Goal: Book appointment/travel/reservation

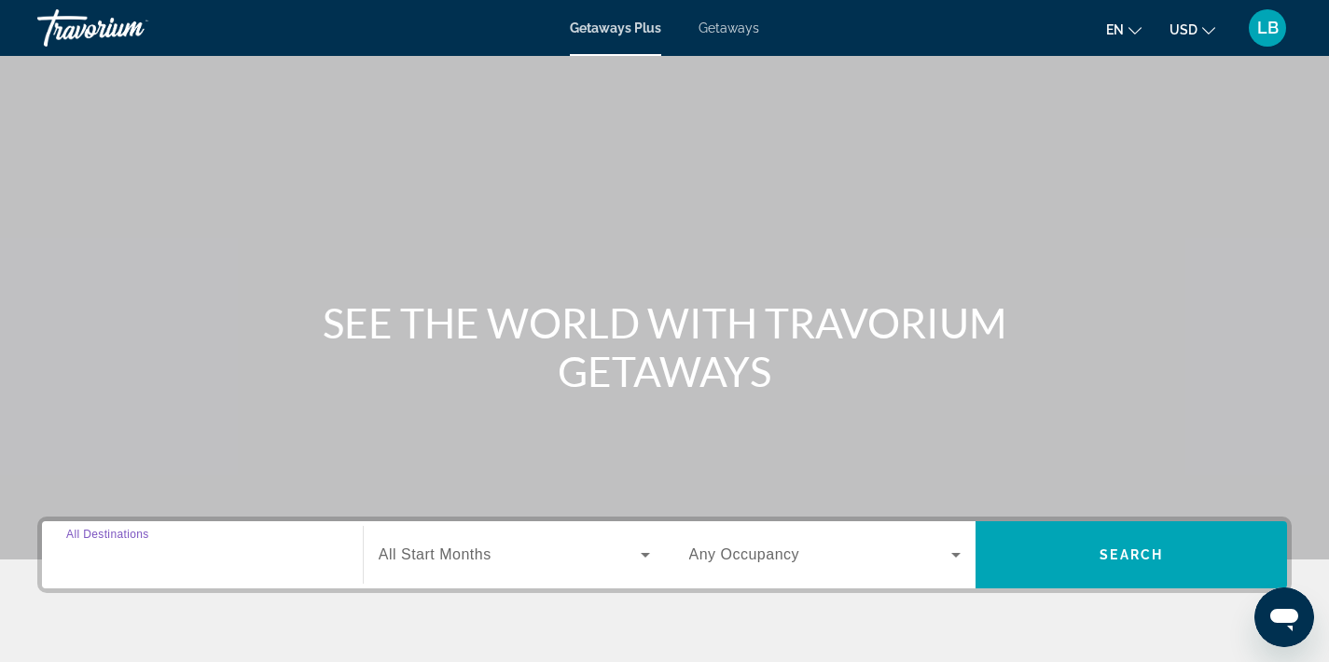
click at [179, 552] on input "Destination All Destinations" at bounding box center [202, 556] width 272 height 22
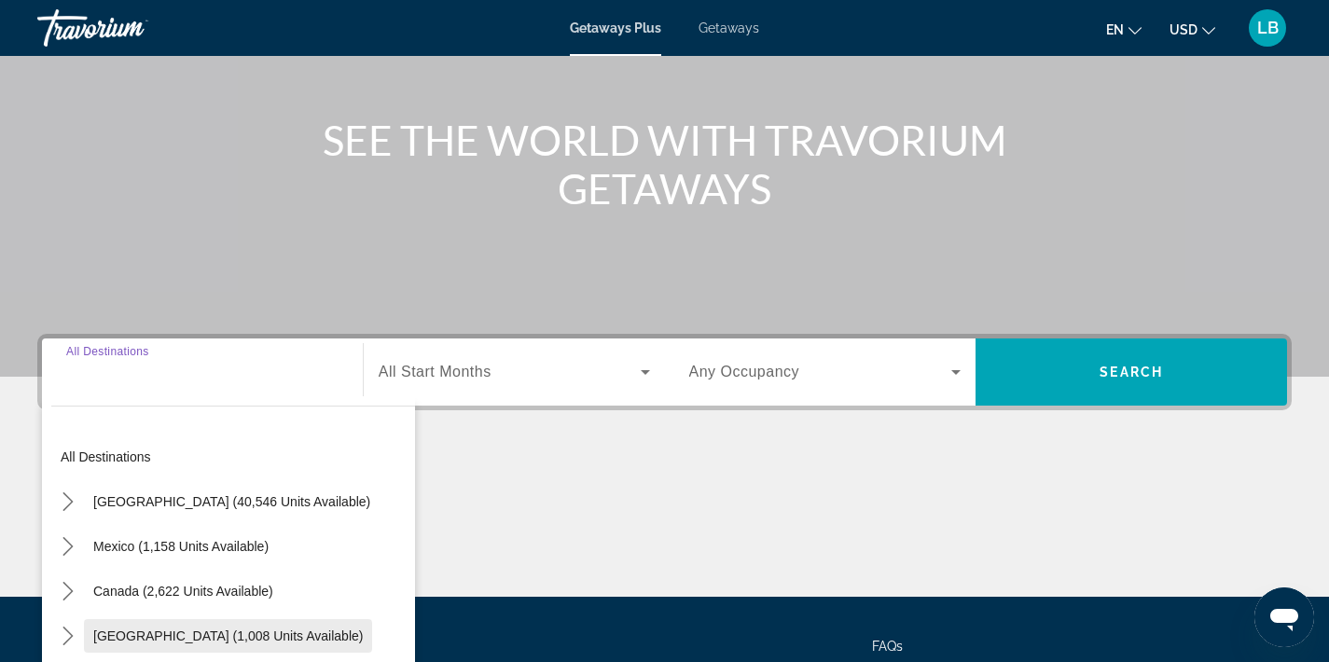
scroll to position [135, 0]
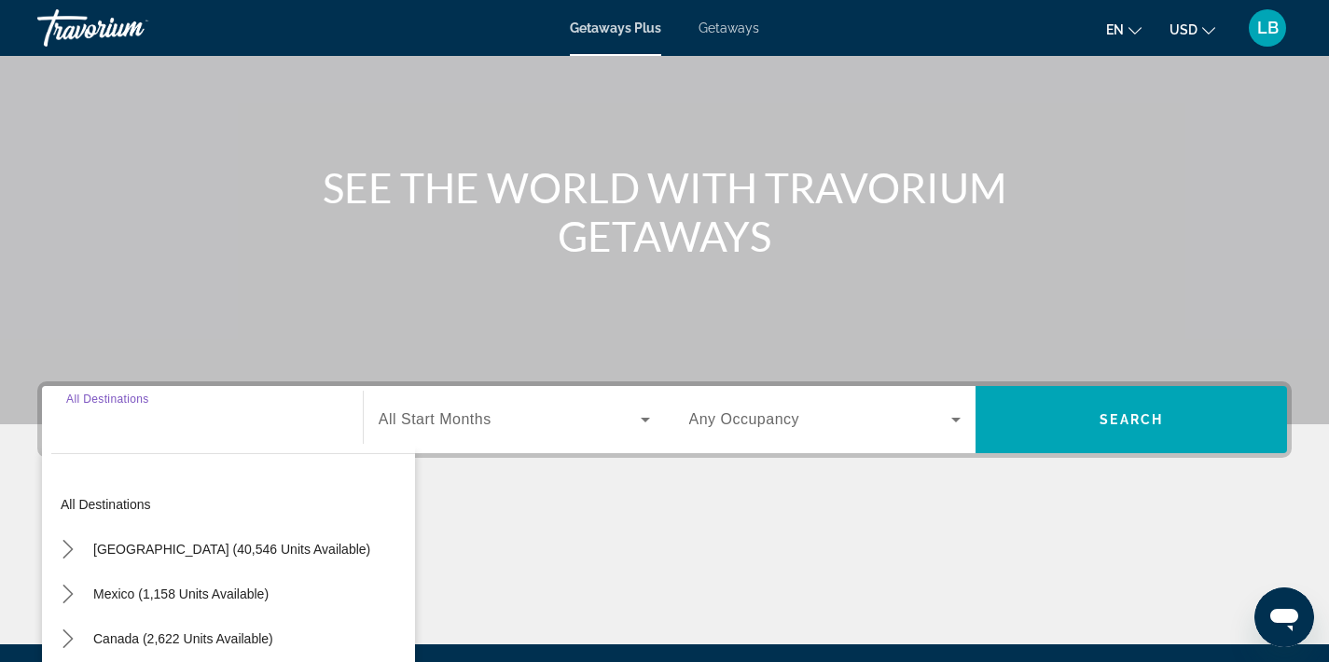
click at [743, 35] on div "Getaways Plus Getaways en English Español Français Italiano Português русский U…" at bounding box center [664, 28] width 1329 height 49
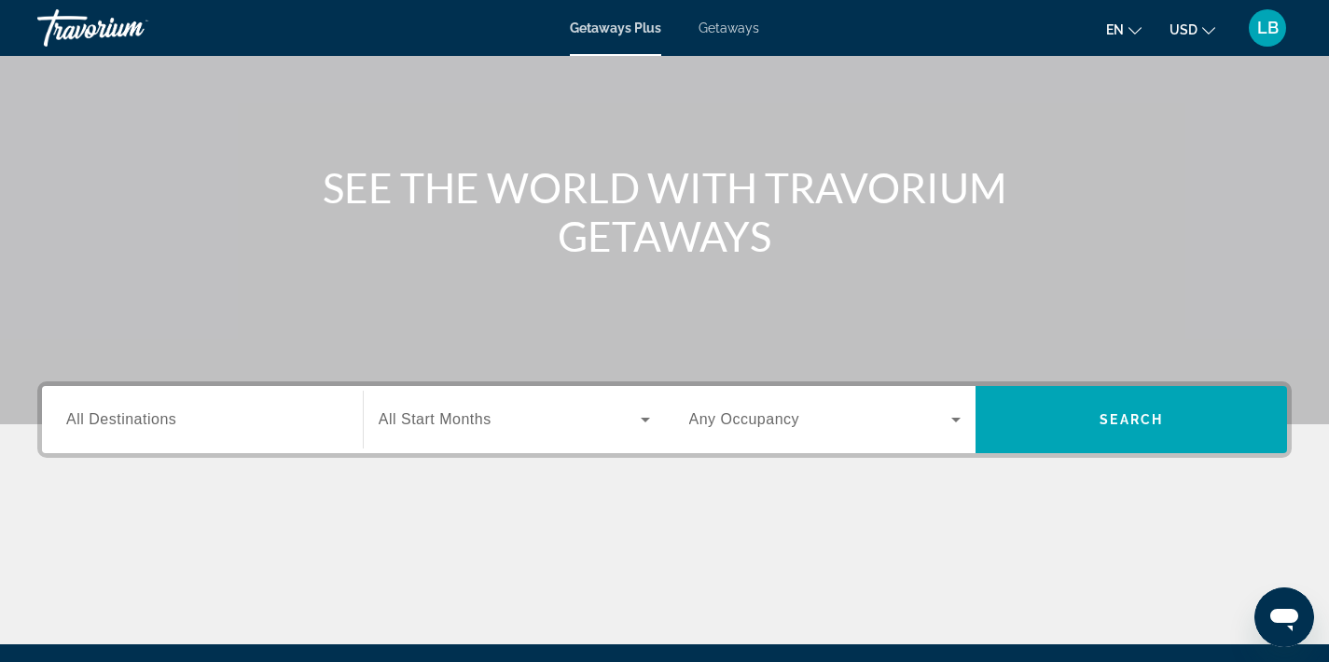
click at [737, 27] on span "Getaways" at bounding box center [729, 28] width 61 height 15
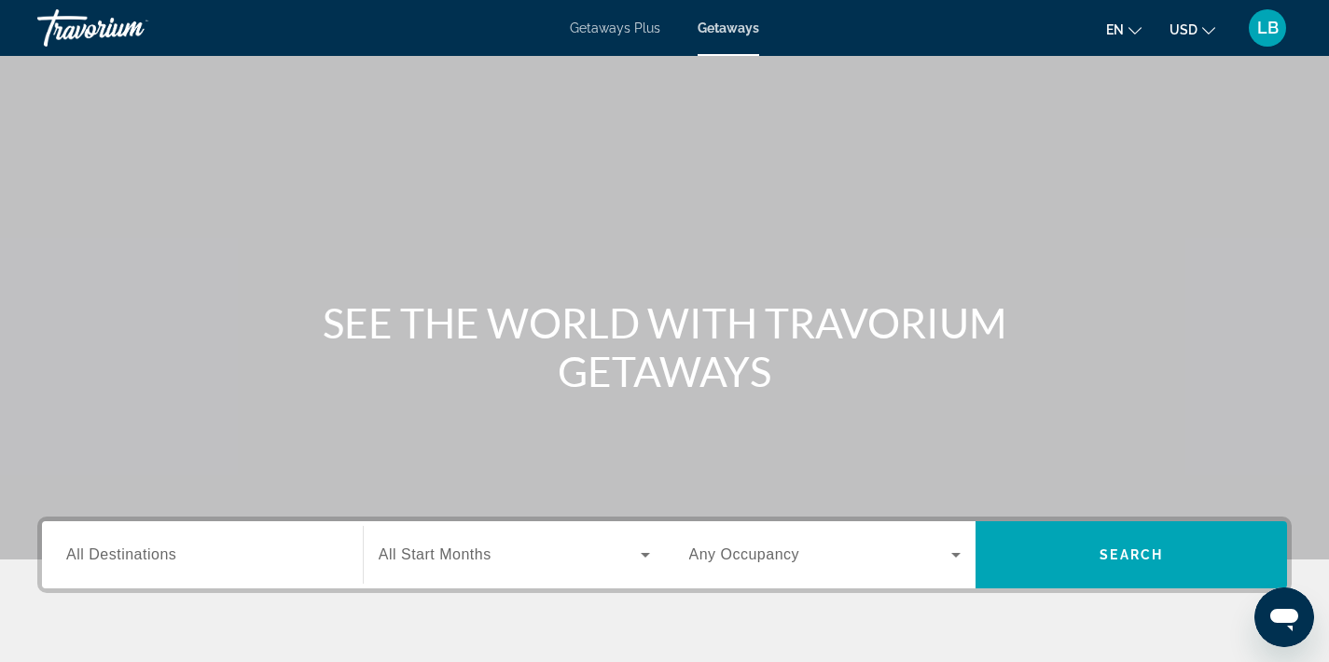
click at [104, 556] on span "All Destinations" at bounding box center [121, 555] width 110 height 16
click at [104, 556] on input "Destination All Destinations" at bounding box center [202, 556] width 272 height 22
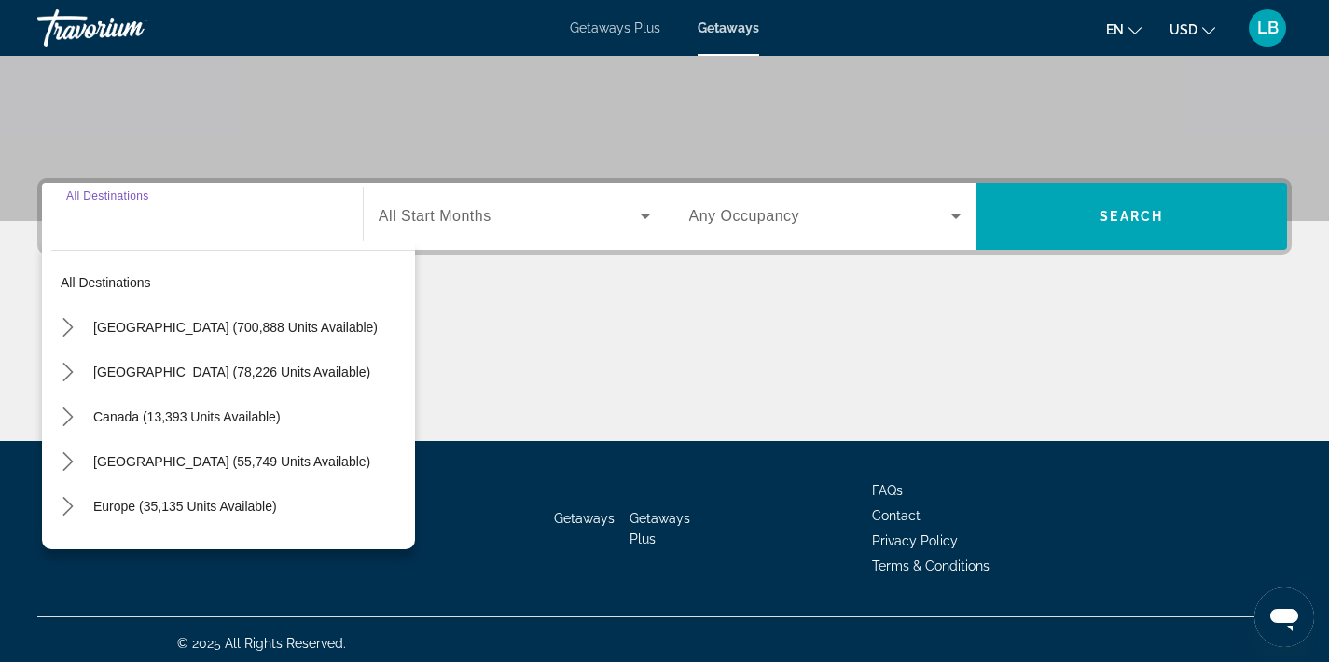
scroll to position [346, 0]
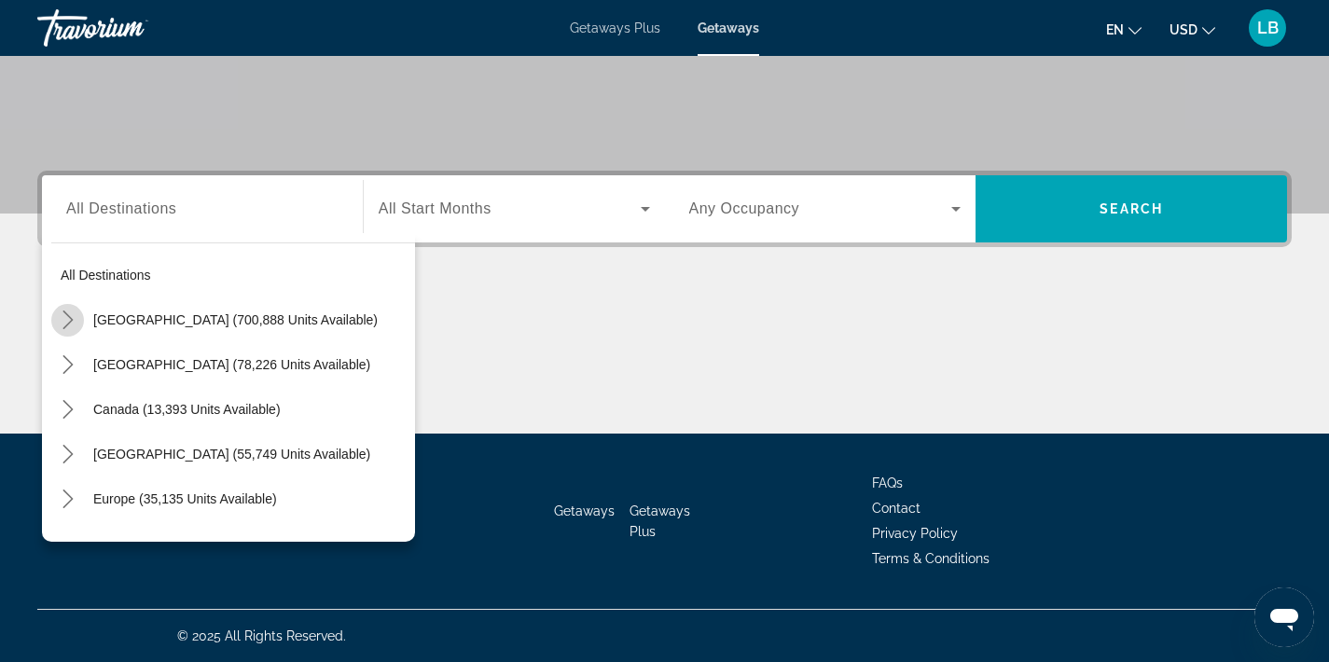
click at [69, 312] on icon "Toggle United States (700,888 units available) submenu" at bounding box center [68, 320] width 19 height 19
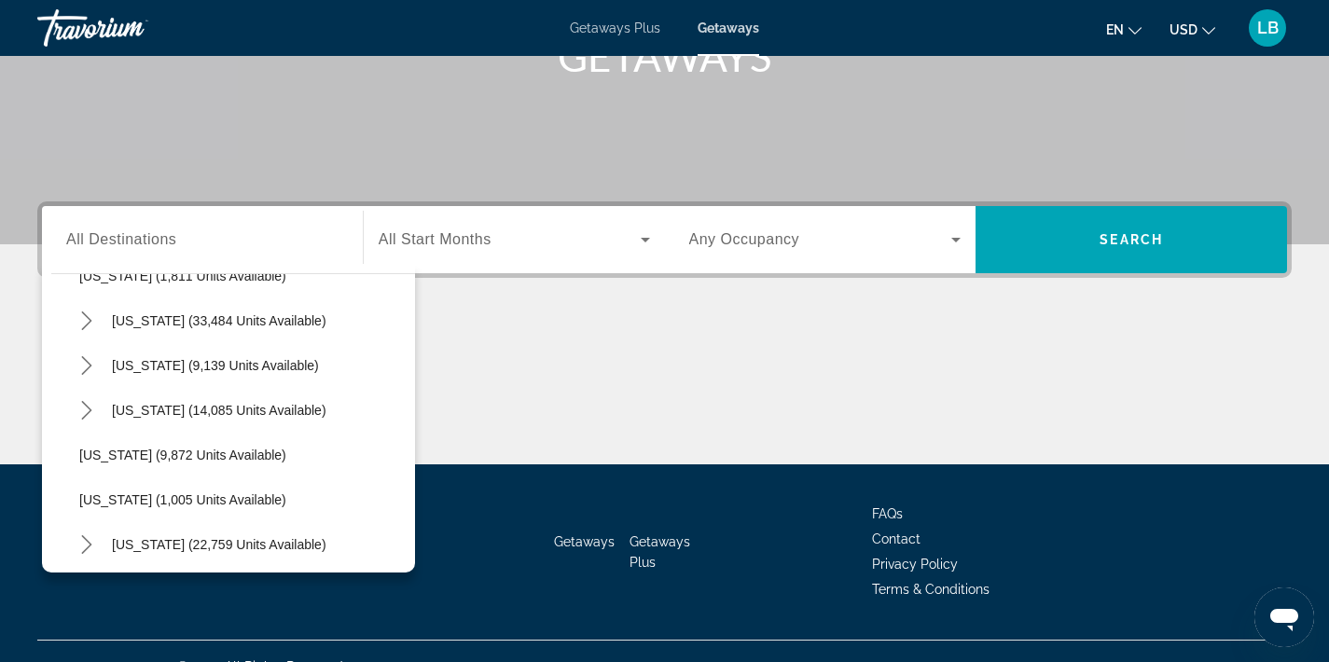
scroll to position [1580, 0]
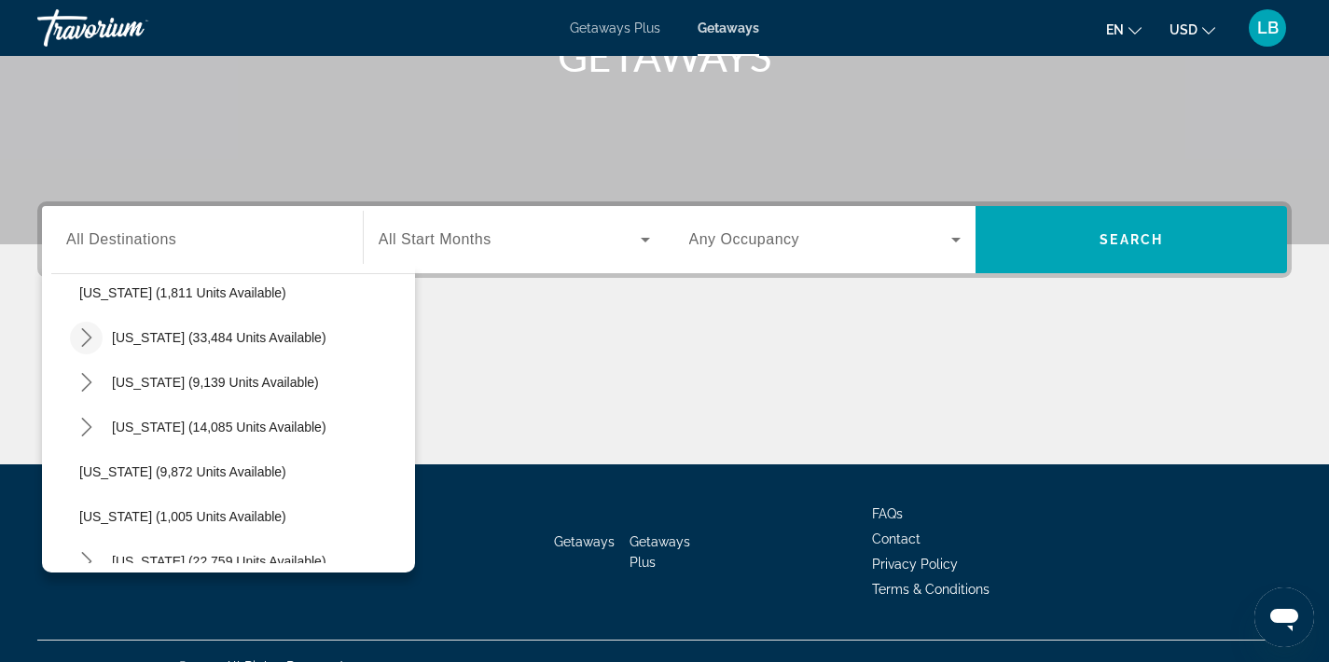
click at [90, 340] on icon "Toggle South Carolina (33,484 units available) submenu" at bounding box center [86, 337] width 19 height 19
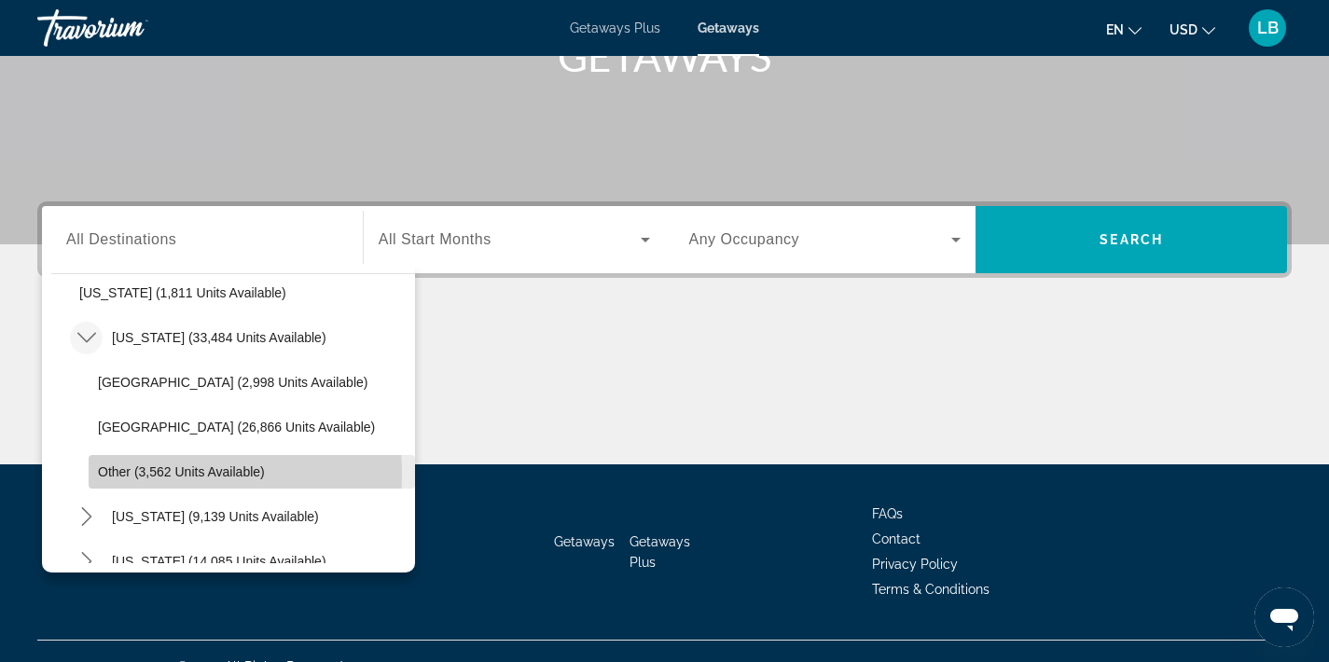
click at [118, 474] on span "Other (3,562 units available)" at bounding box center [181, 472] width 167 height 15
type input "**********"
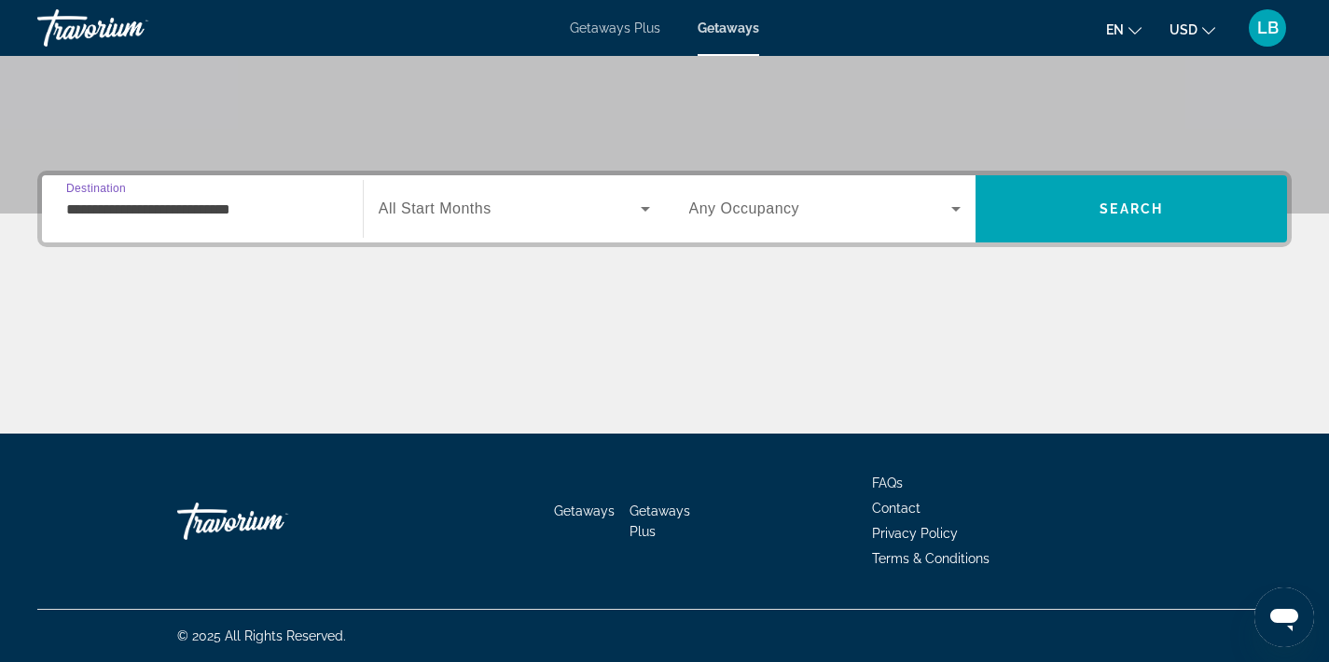
click at [447, 210] on span "All Start Months" at bounding box center [435, 209] width 113 height 16
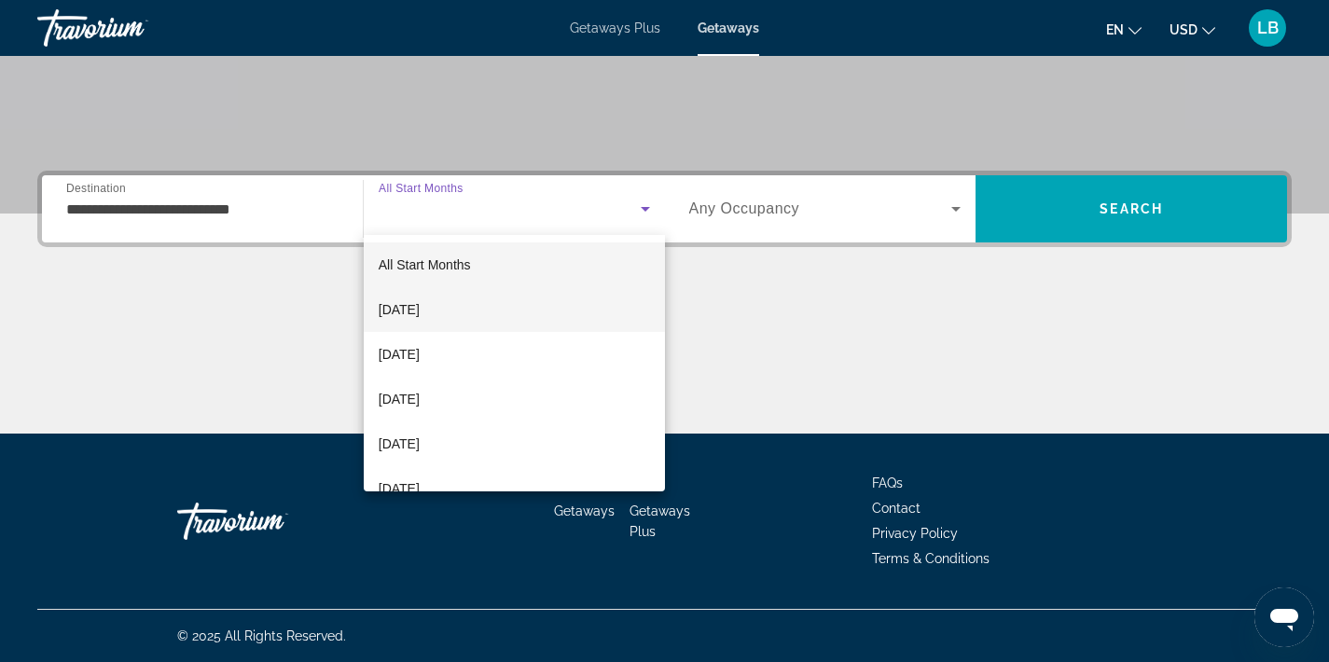
click at [420, 312] on span "October 2025" at bounding box center [399, 309] width 41 height 22
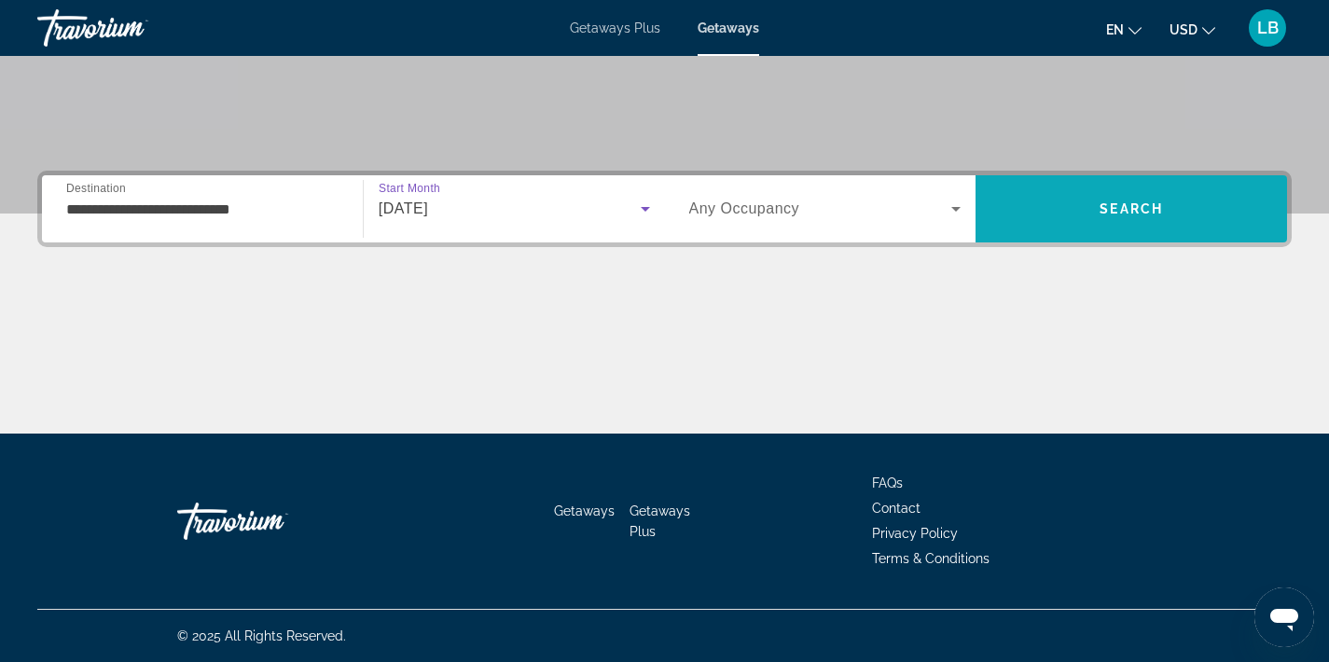
click at [1124, 208] on span "Search" at bounding box center [1131, 208] width 63 height 15
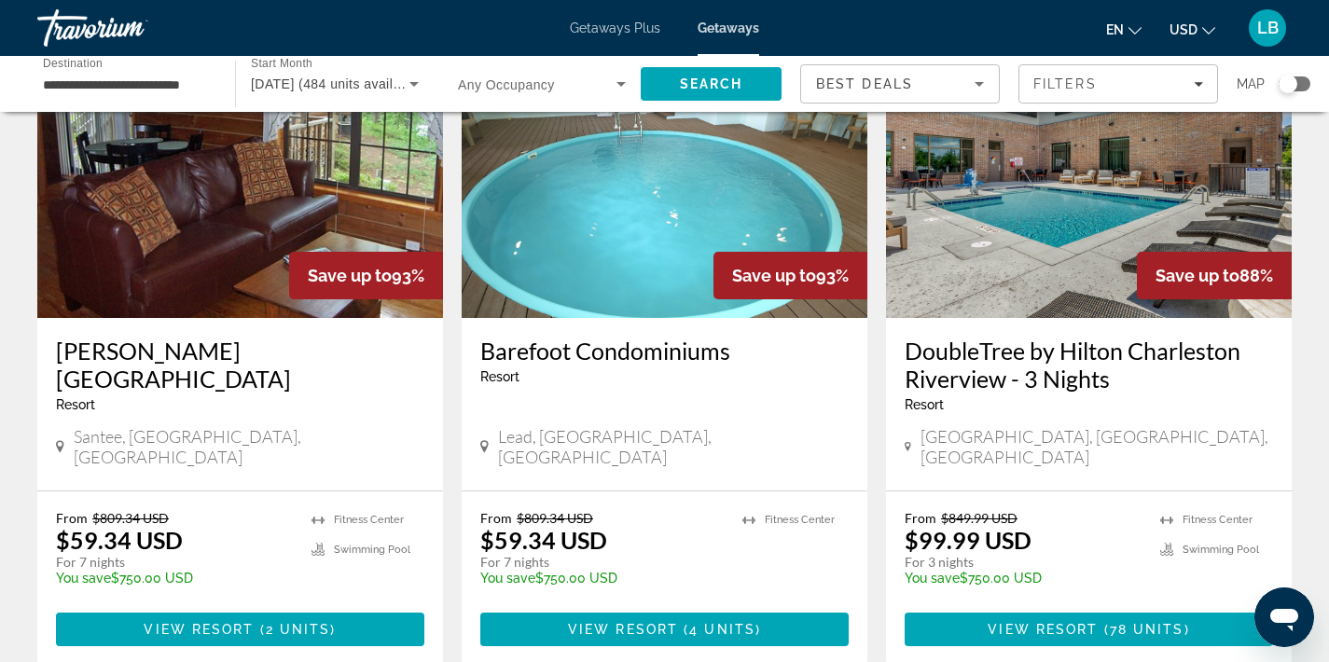
scroll to position [151, 0]
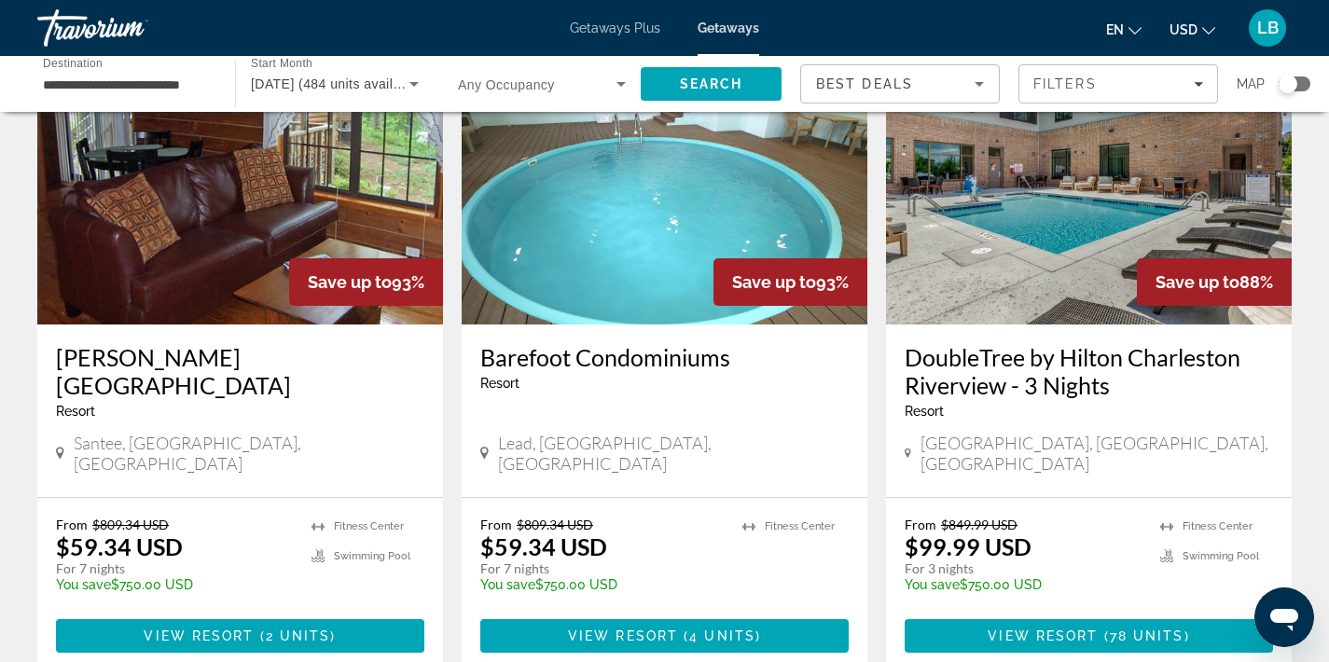
click at [1301, 86] on div "Search widget" at bounding box center [1295, 83] width 32 height 15
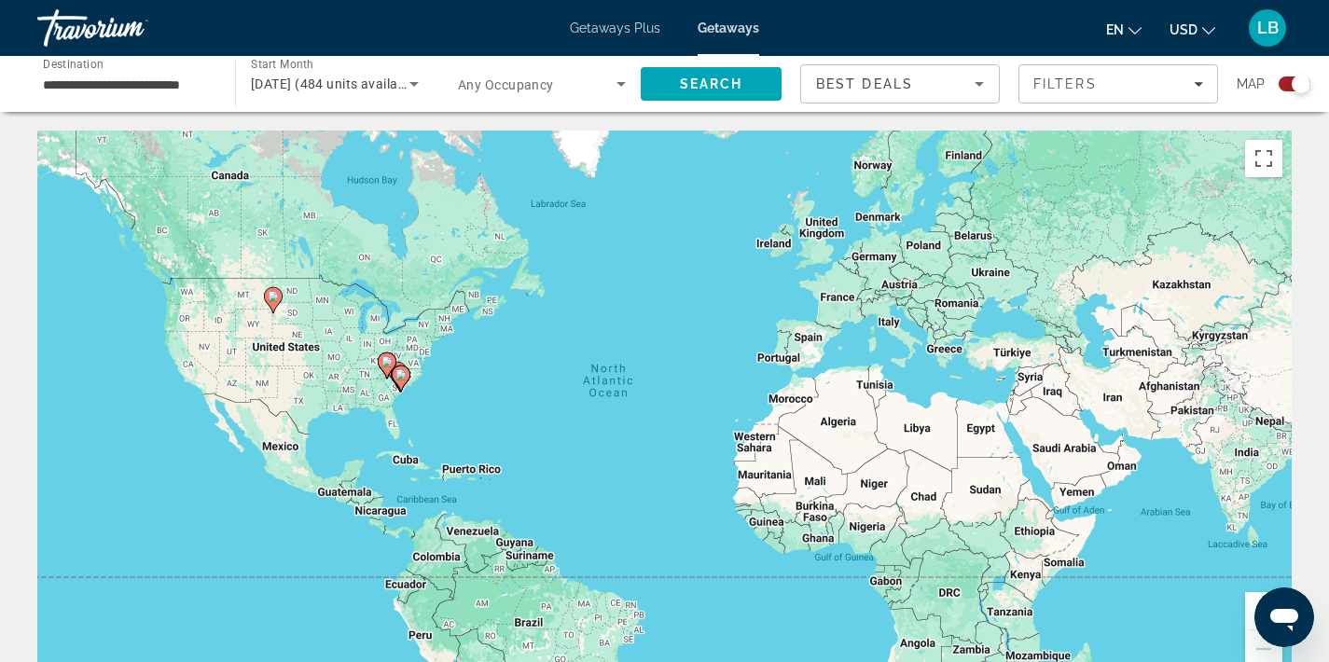
click at [420, 413] on div "To activate drag with keyboard, press Alt + Enter. Once in keyboard drag state,…" at bounding box center [664, 411] width 1255 height 560
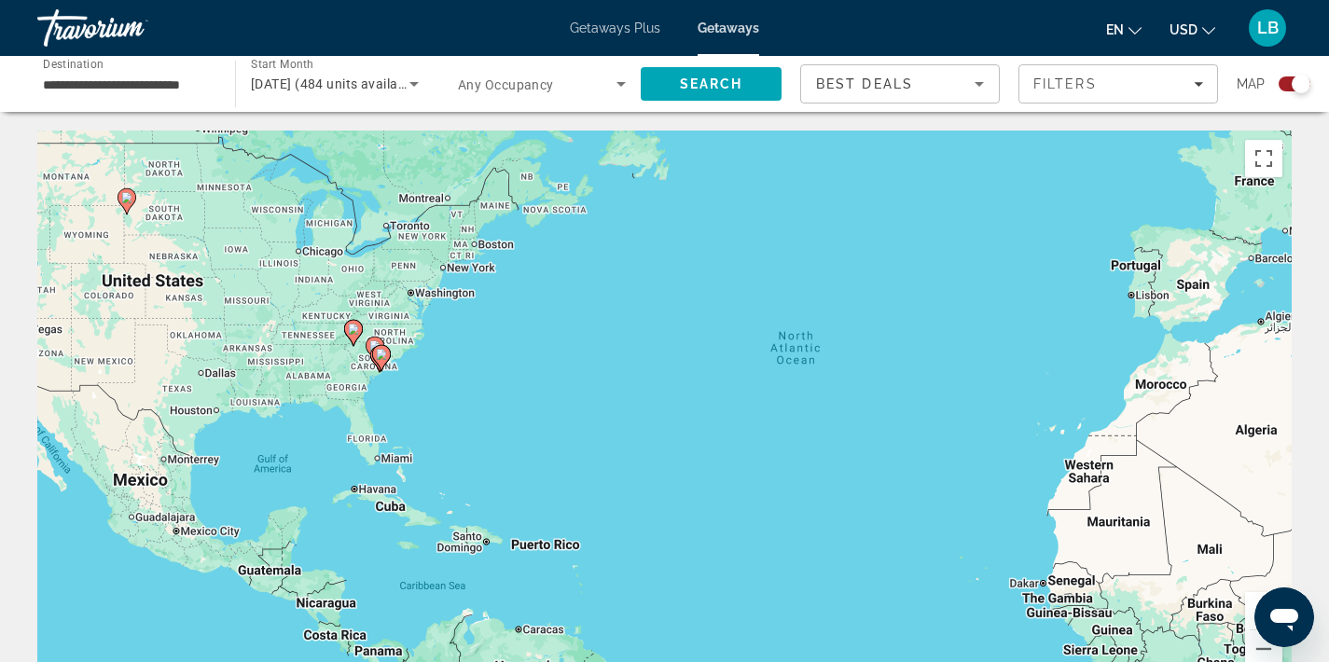
click at [391, 386] on div "To activate drag with keyboard, press Alt + Enter. Once in keyboard drag state,…" at bounding box center [664, 411] width 1255 height 560
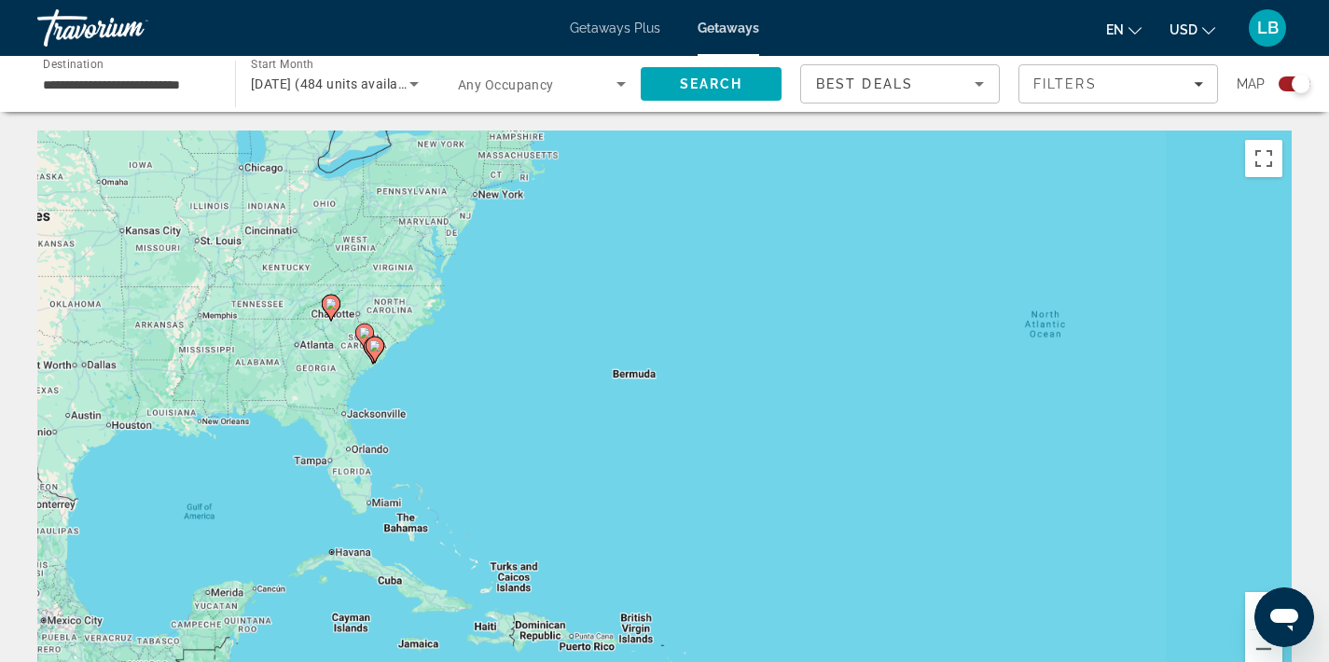
click at [391, 386] on div "To activate drag with keyboard, press Alt + Enter. Once in keyboard drag state,…" at bounding box center [664, 411] width 1255 height 560
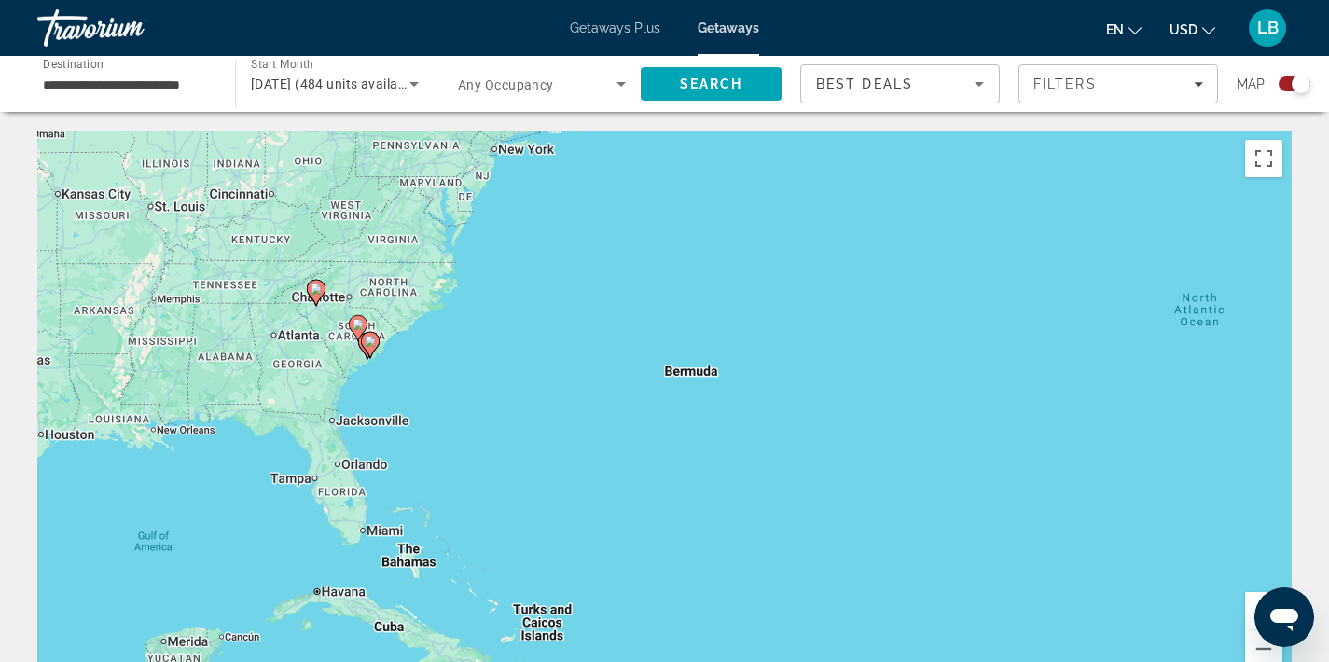
click at [391, 386] on div "To activate drag with keyboard, press Alt + Enter. Once in keyboard drag state,…" at bounding box center [664, 411] width 1255 height 560
click at [375, 367] on div "To activate drag with keyboard, press Alt + Enter. Once in keyboard drag state,…" at bounding box center [664, 411] width 1255 height 560
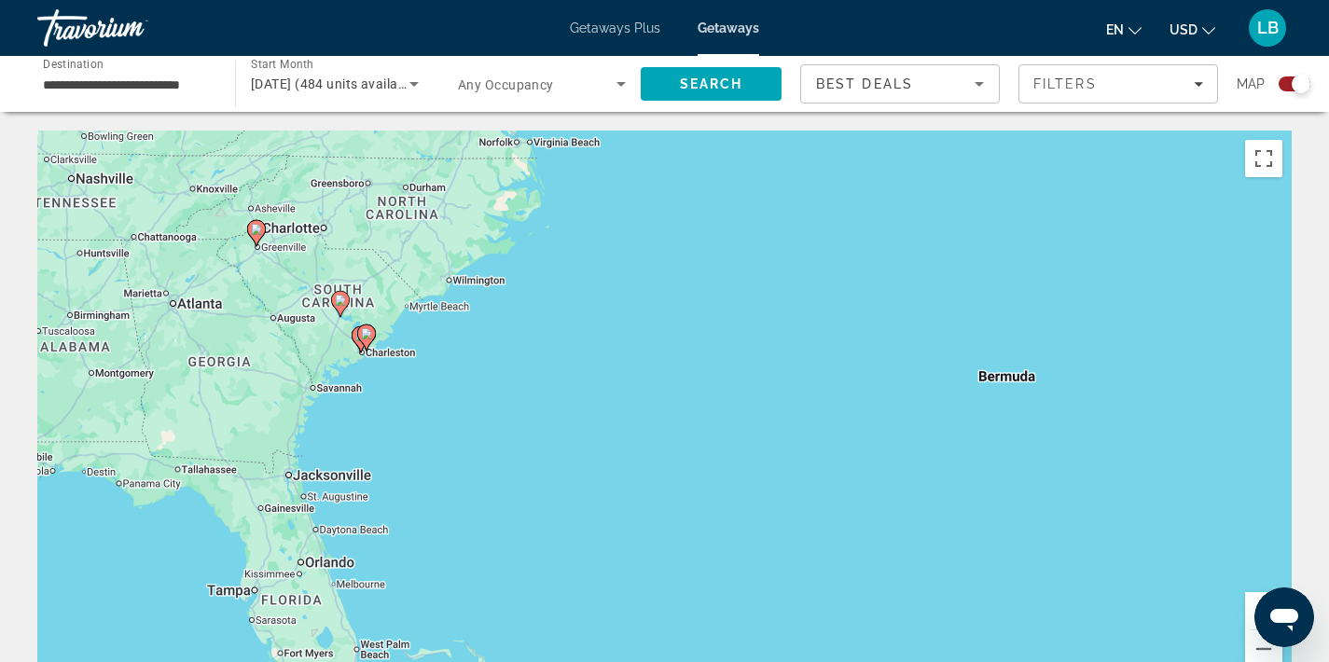
click at [375, 367] on div "To activate drag with keyboard, press Alt + Enter. Once in keyboard drag state,…" at bounding box center [664, 411] width 1255 height 560
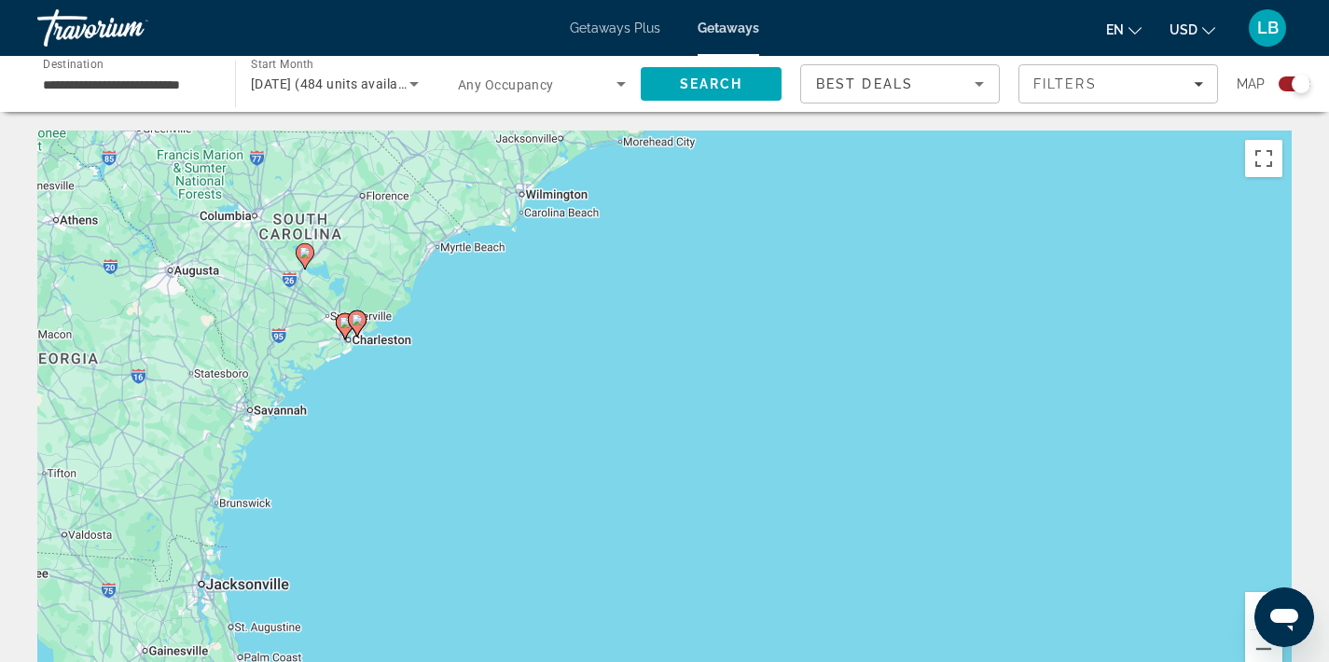
click at [375, 367] on div "To activate drag with keyboard, press Alt + Enter. Once in keyboard drag state,…" at bounding box center [664, 411] width 1255 height 560
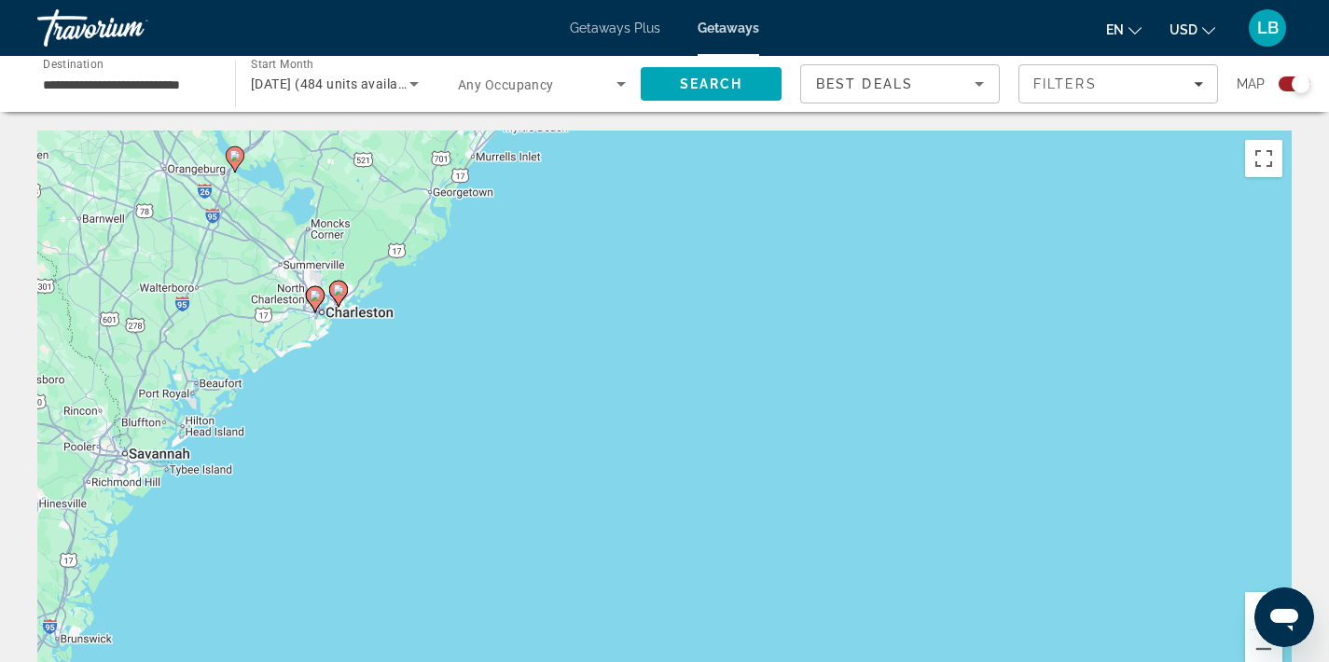
click at [375, 367] on div "To activate drag with keyboard, press Alt + Enter. Once in keyboard drag state,…" at bounding box center [664, 411] width 1255 height 560
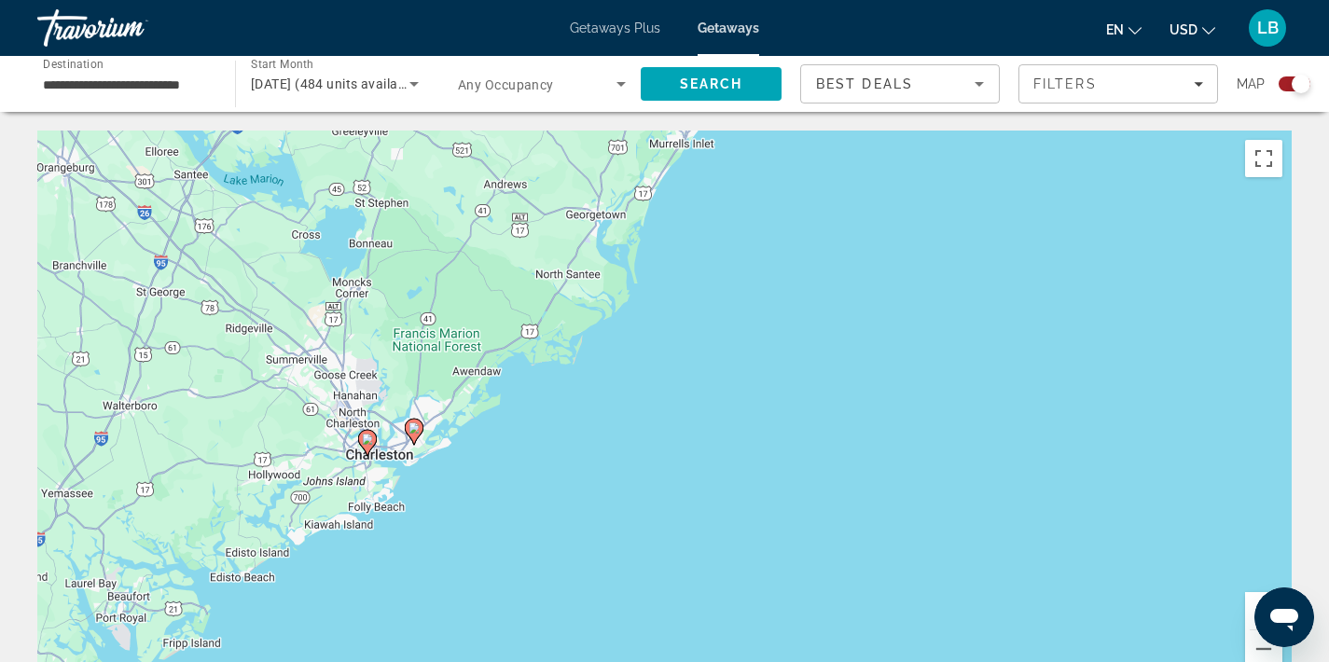
drag, startPoint x: 320, startPoint y: 282, endPoint x: 437, endPoint y: 486, distance: 235.2
click at [437, 486] on div "To activate drag with keyboard, press Alt + Enter. Once in keyboard drag state,…" at bounding box center [664, 411] width 1255 height 560
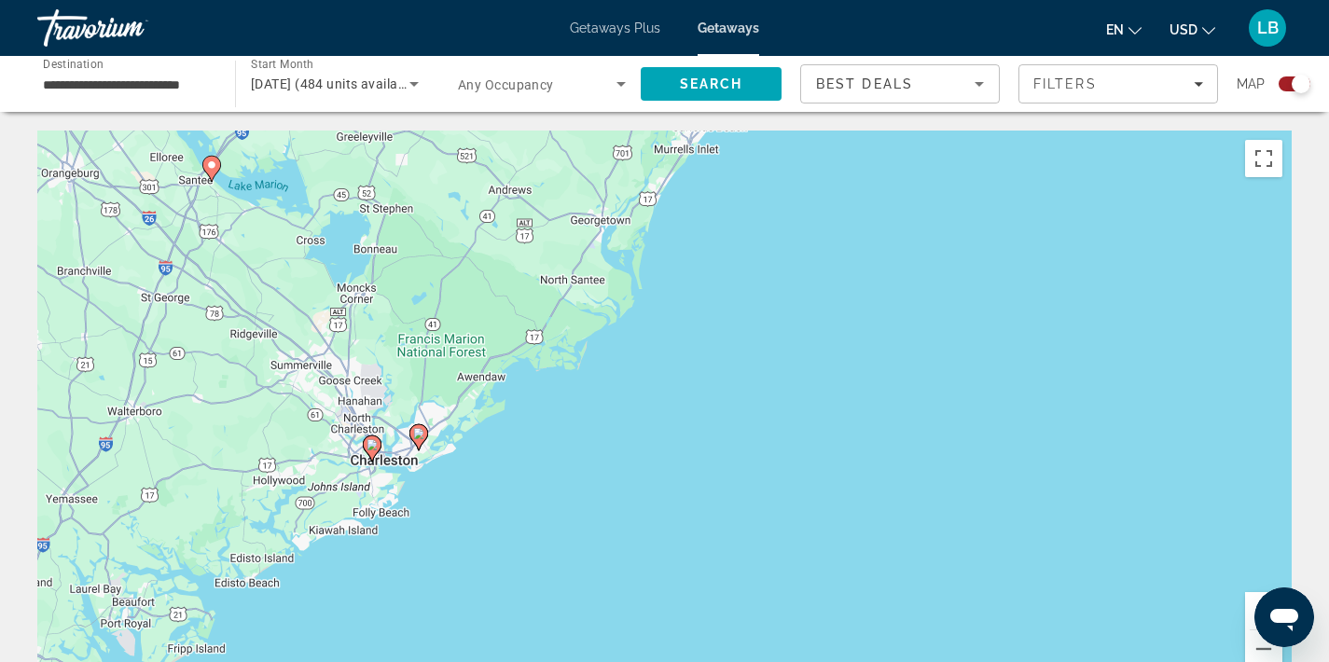
click at [276, 263] on div "To activate drag with keyboard, press Alt + Enter. Once in keyboard drag state,…" at bounding box center [664, 411] width 1255 height 560
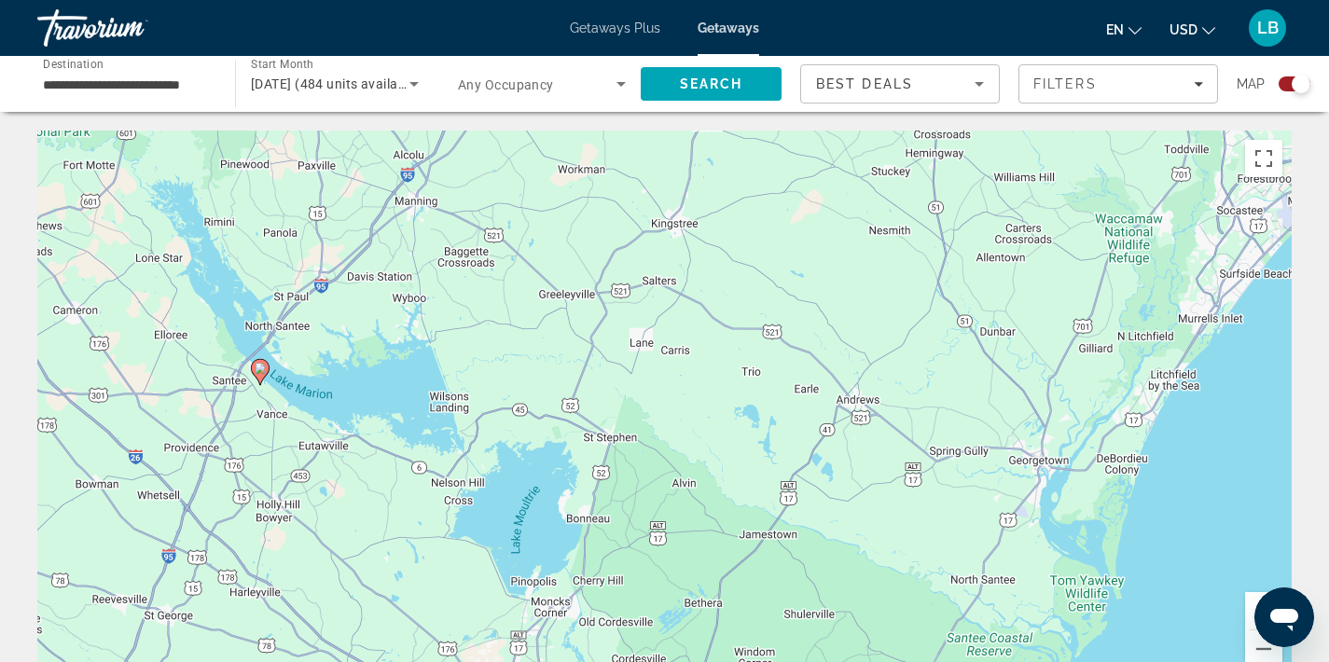
drag, startPoint x: 276, startPoint y: 263, endPoint x: 390, endPoint y: 548, distance: 307.3
click at [390, 548] on div "To activate drag with keyboard, press Alt + Enter. Once in keyboard drag state,…" at bounding box center [664, 411] width 1255 height 560
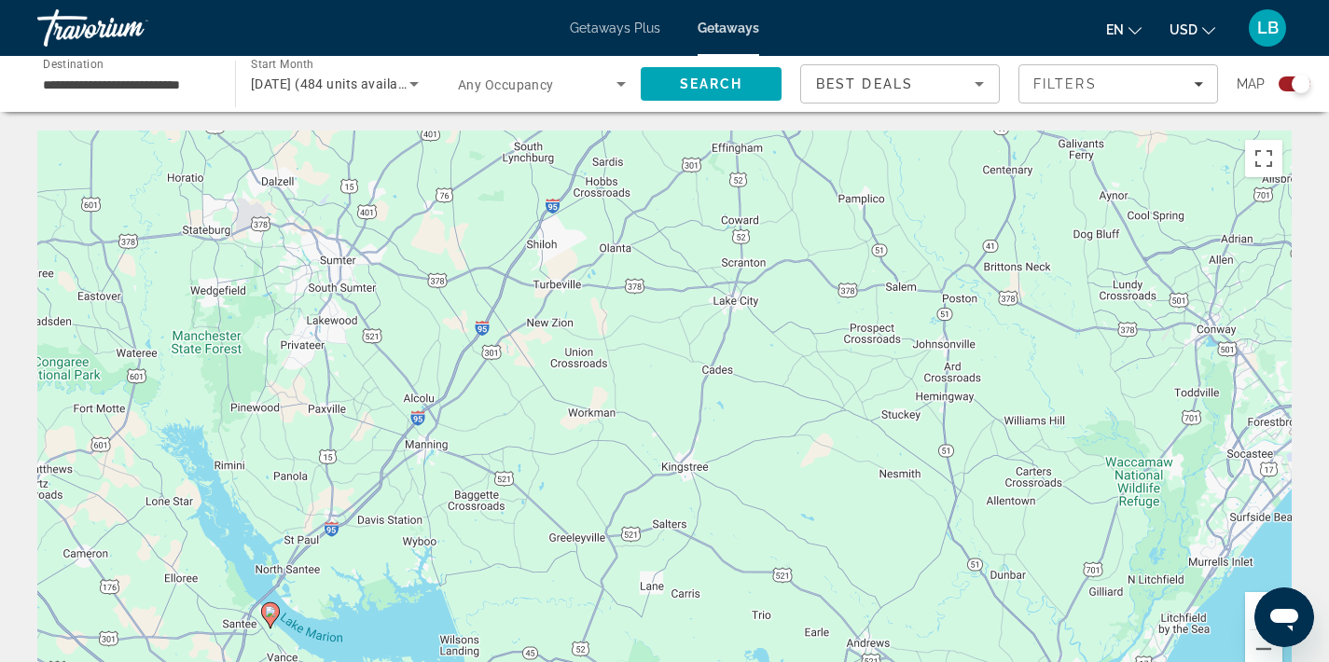
drag, startPoint x: 504, startPoint y: 331, endPoint x: 514, endPoint y: 576, distance: 245.5
click at [514, 576] on div "To activate drag with keyboard, press Alt + Enter. Once in keyboard drag state,…" at bounding box center [664, 411] width 1255 height 560
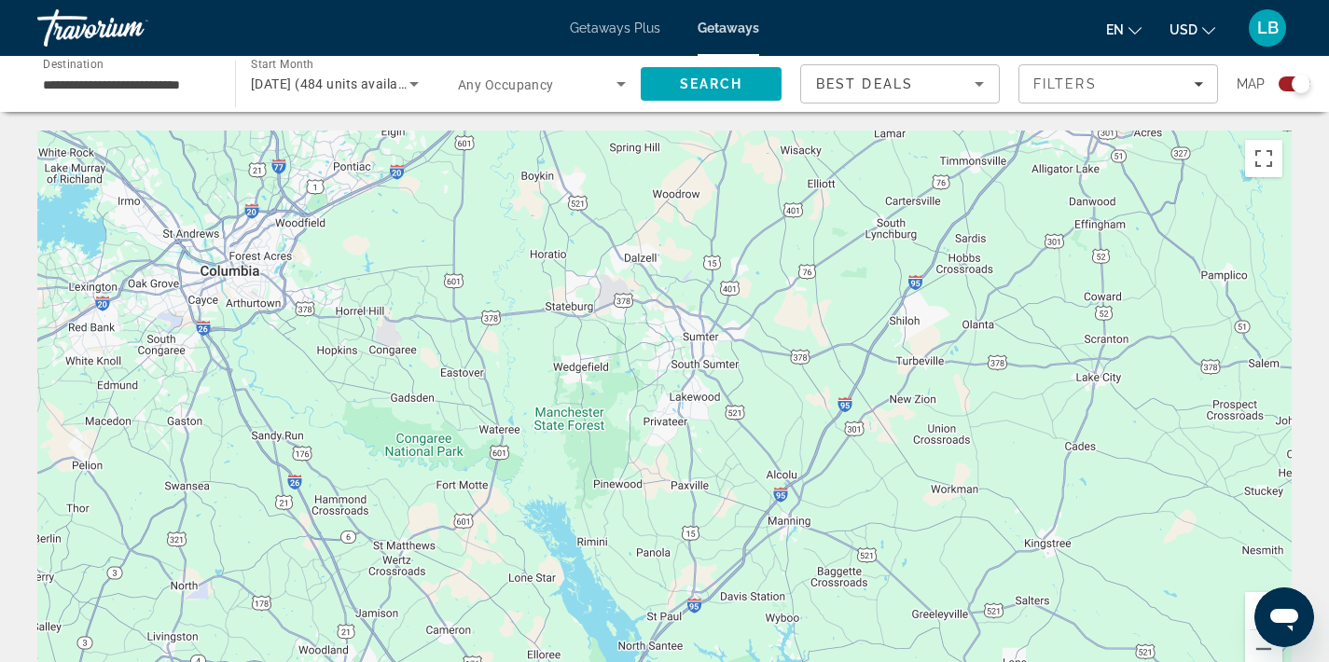
drag, startPoint x: 473, startPoint y: 597, endPoint x: 839, endPoint y: 673, distance: 374.3
click at [839, 661] on html "**********" at bounding box center [664, 331] width 1329 height 662
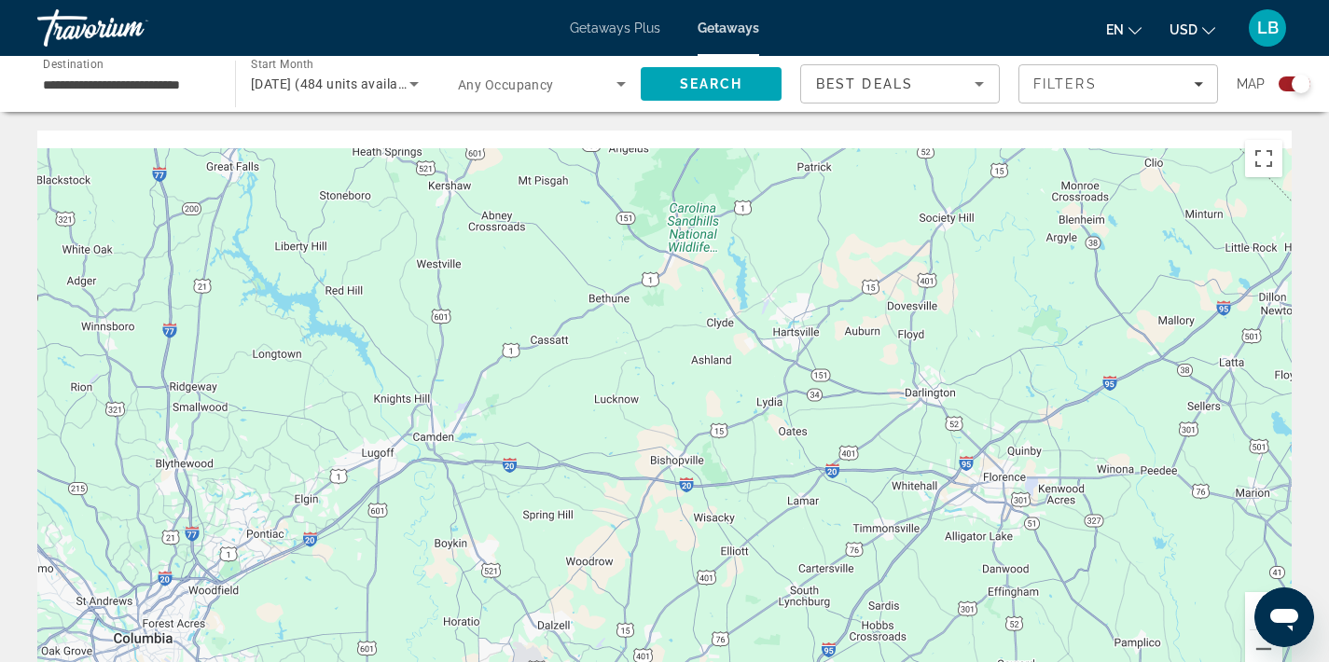
drag, startPoint x: 971, startPoint y: 344, endPoint x: 883, endPoint y: 723, distance: 388.7
click at [883, 661] on html "**********" at bounding box center [664, 331] width 1329 height 662
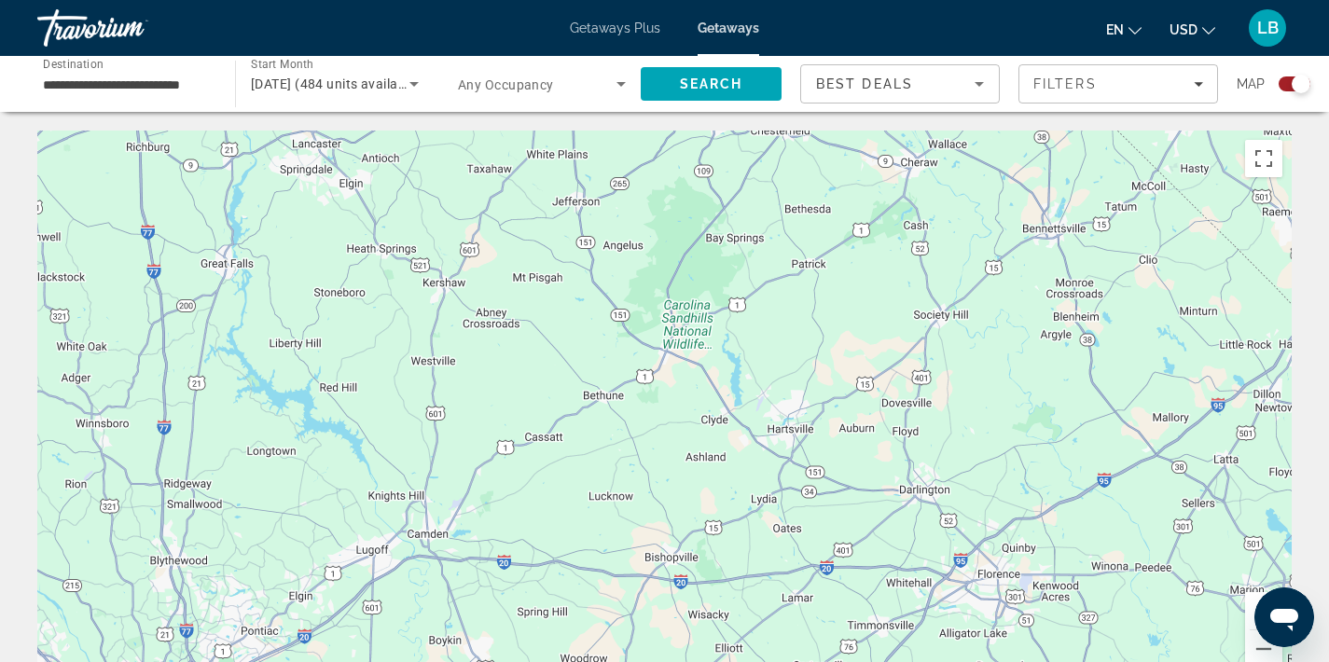
drag, startPoint x: 821, startPoint y: 387, endPoint x: 803, endPoint y: 587, distance: 200.4
click at [803, 587] on div "Main content" at bounding box center [664, 411] width 1255 height 560
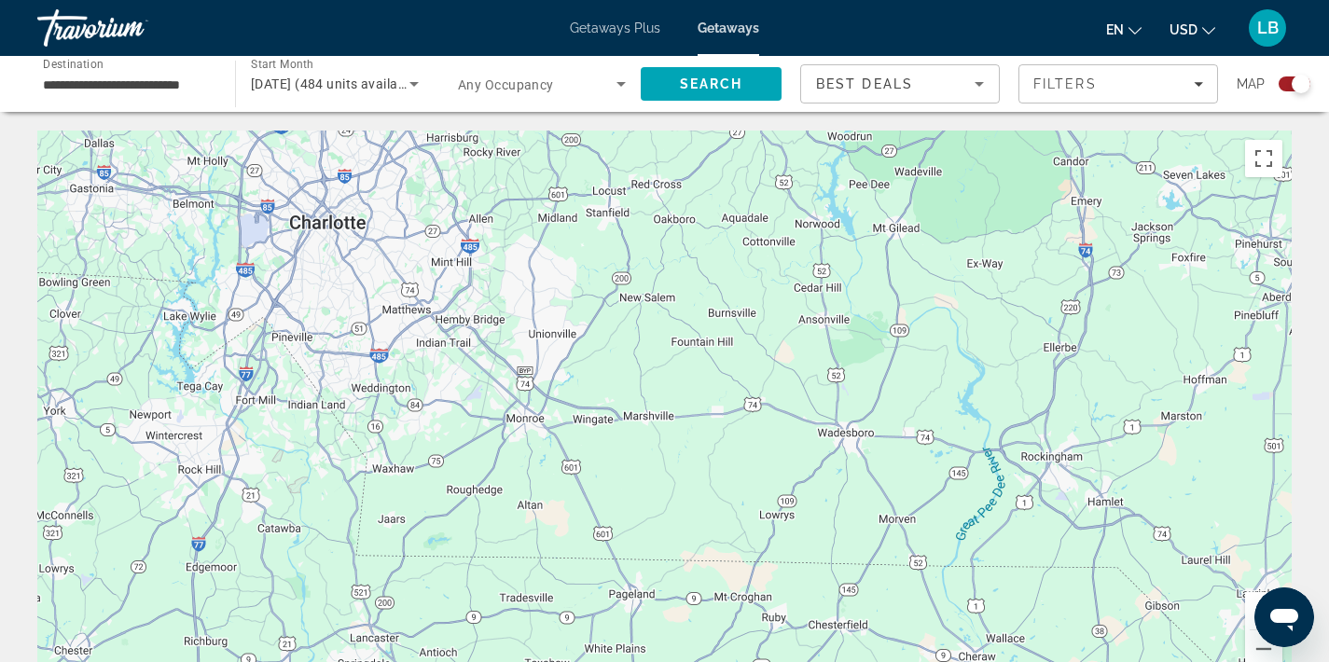
drag, startPoint x: 886, startPoint y: 305, endPoint x: 962, endPoint y: 686, distance: 388.0
click at [962, 661] on html "**********" at bounding box center [664, 331] width 1329 height 662
click at [267, 425] on div "Main content" at bounding box center [664, 411] width 1255 height 560
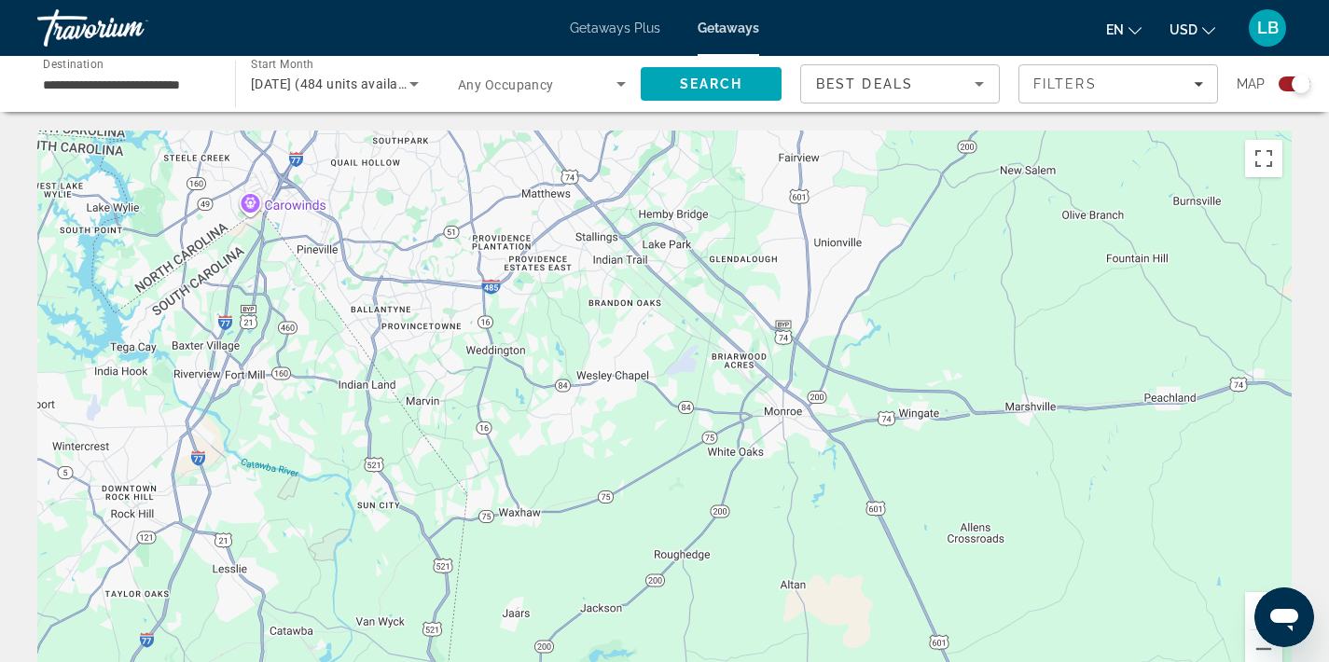
click at [267, 425] on div "Main content" at bounding box center [664, 411] width 1255 height 560
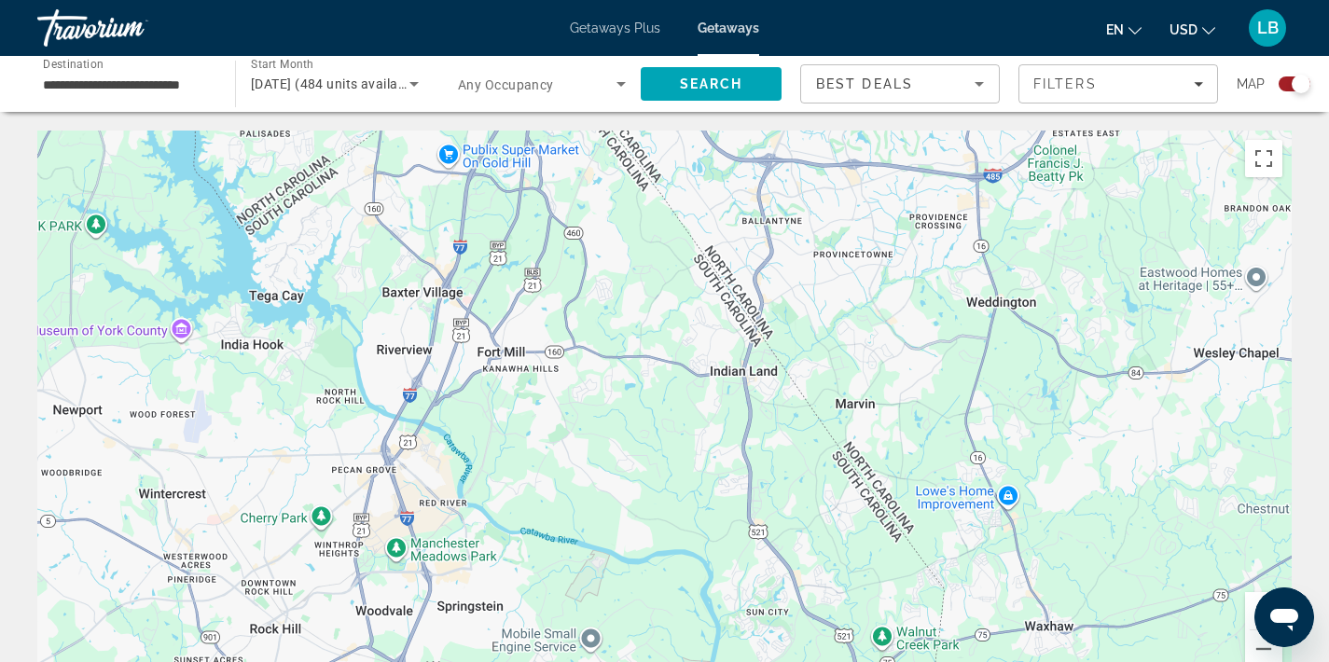
drag, startPoint x: 267, startPoint y: 425, endPoint x: 548, endPoint y: 451, distance: 281.9
click at [548, 451] on div "Main content" at bounding box center [664, 411] width 1255 height 560
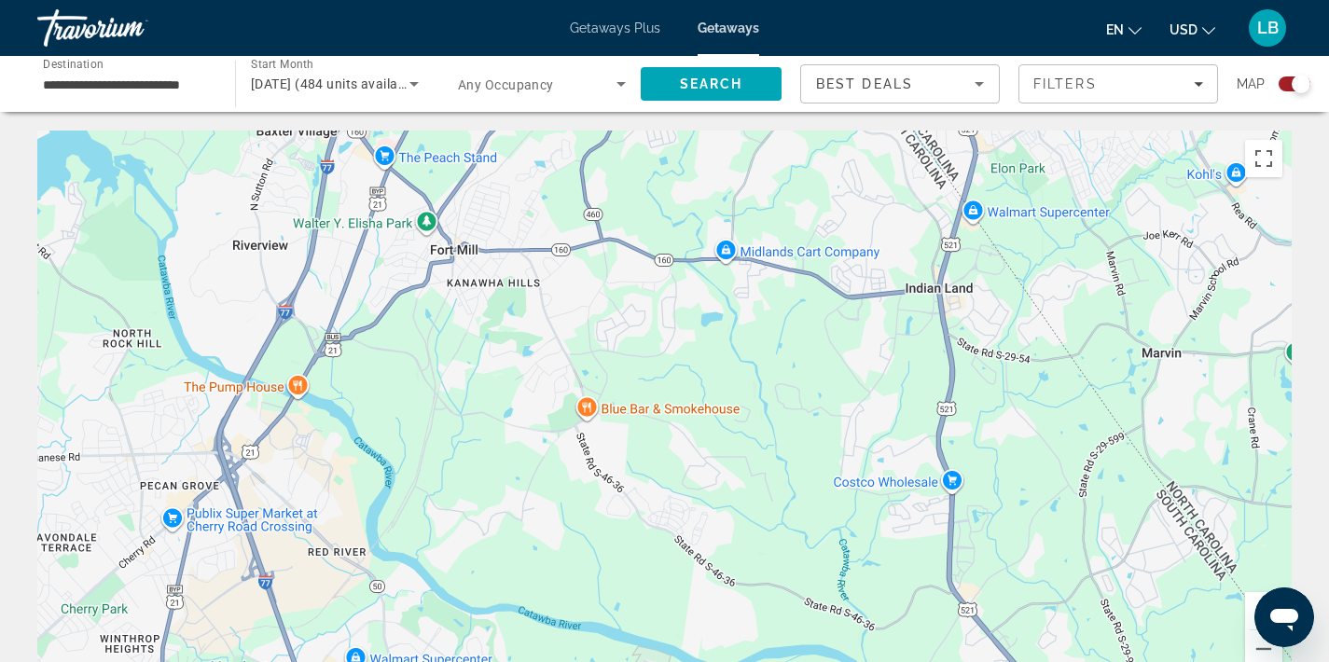
click at [437, 407] on div "Main content" at bounding box center [664, 411] width 1255 height 560
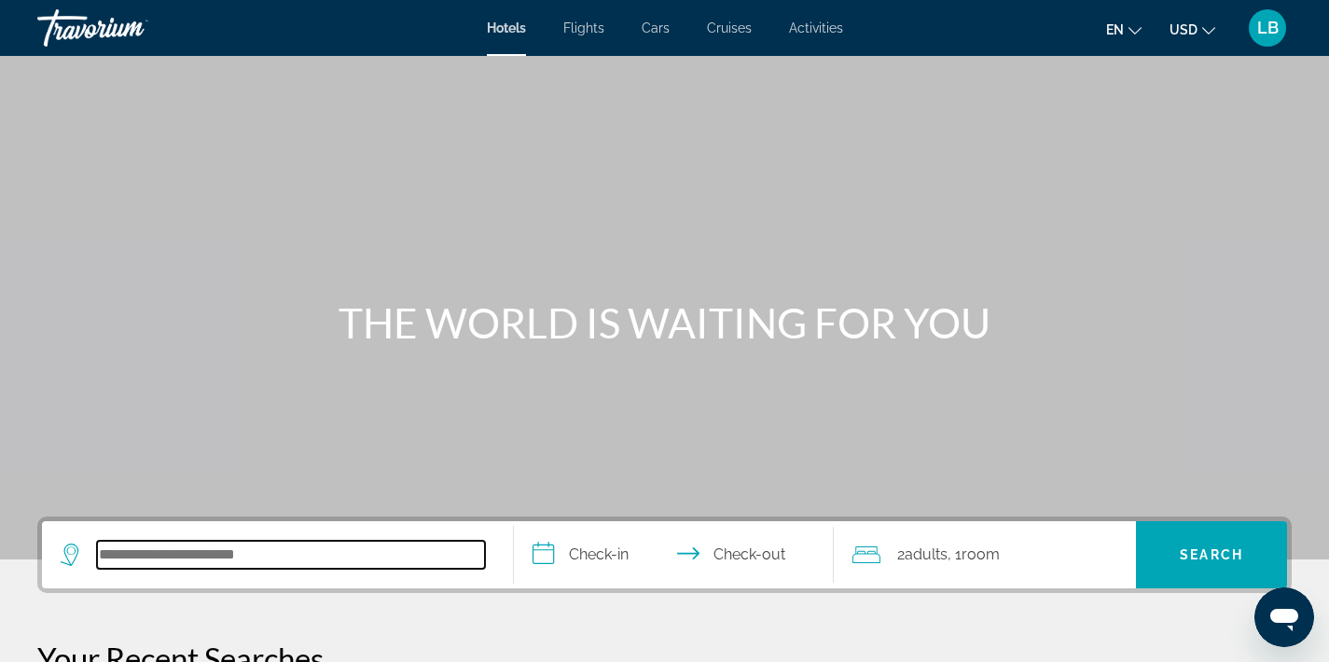
click at [210, 548] on input "Search hotel destination" at bounding box center [291, 555] width 388 height 28
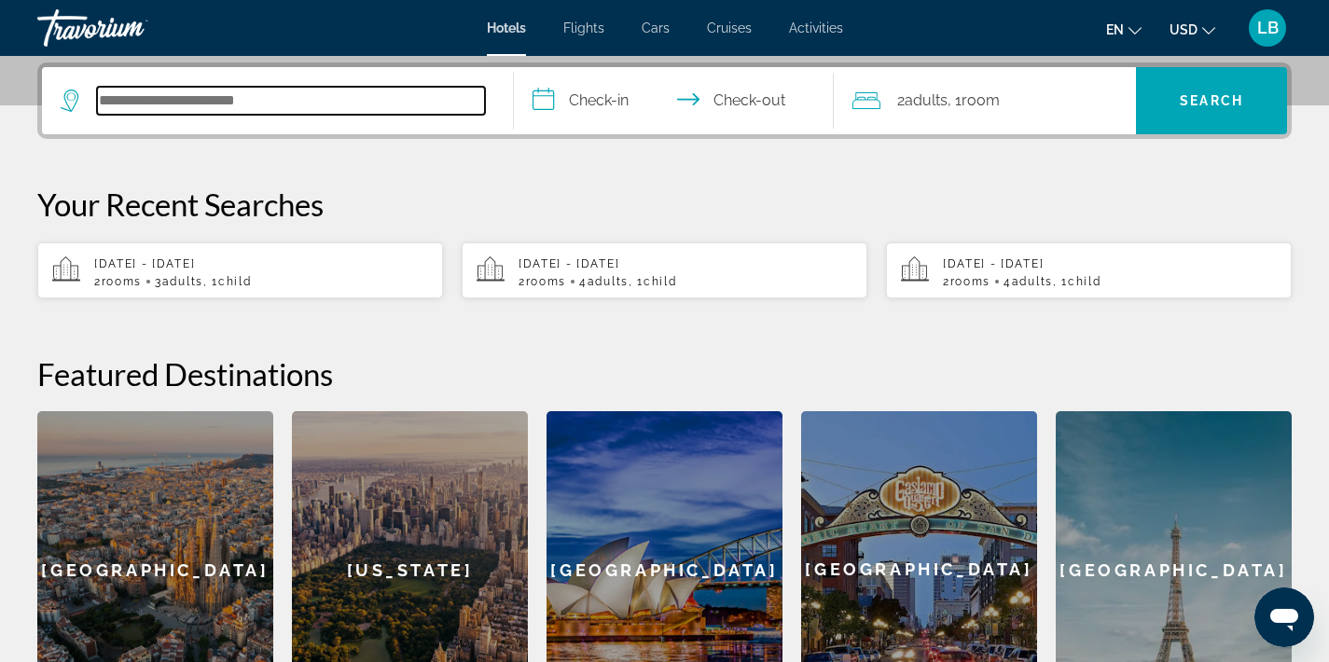
scroll to position [456, 0]
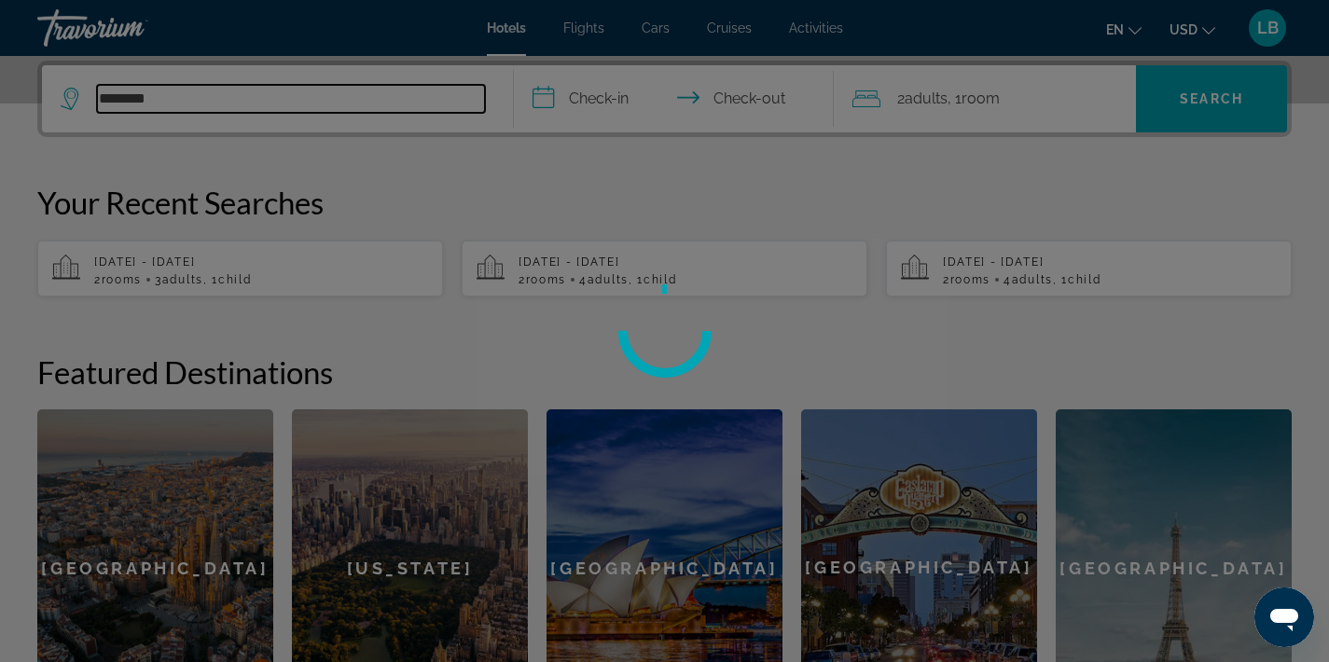
type input "*********"
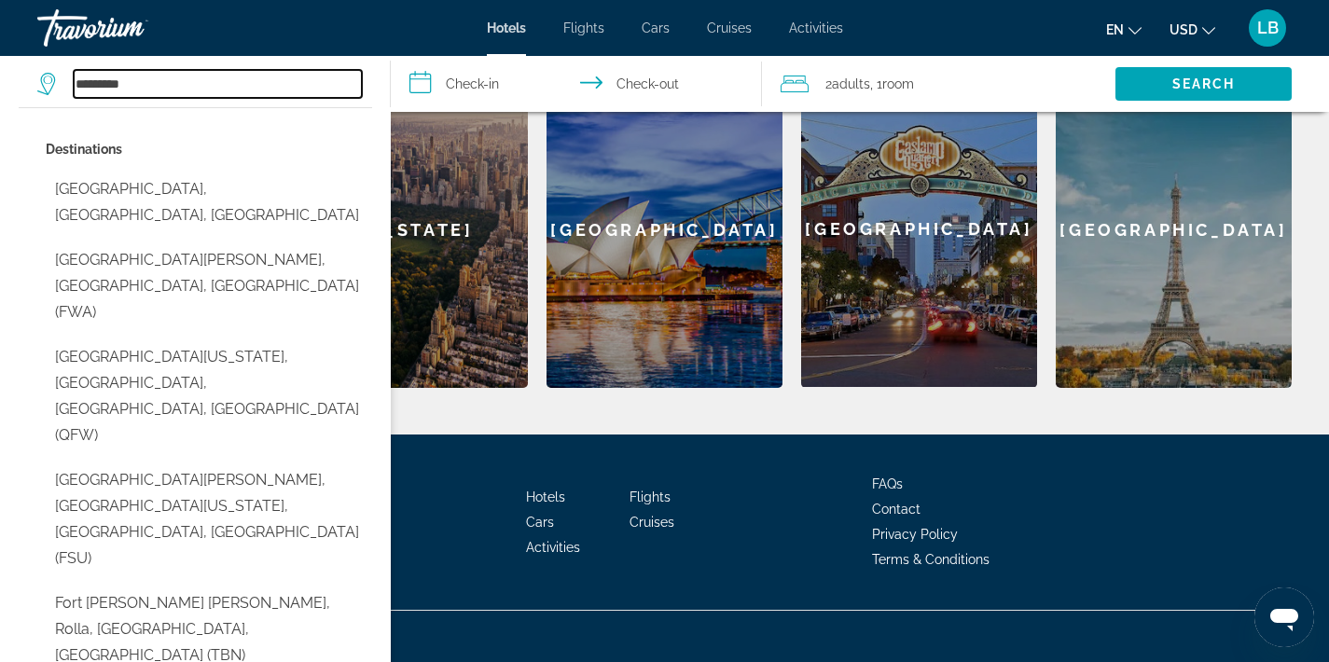
scroll to position [796, 0]
